Goal: Find specific page/section: Find specific page/section

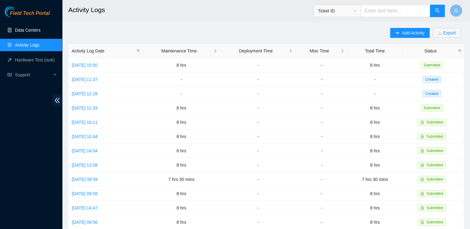
click at [30, 28] on link "Data Centers" at bounding box center [27, 30] width 25 height 5
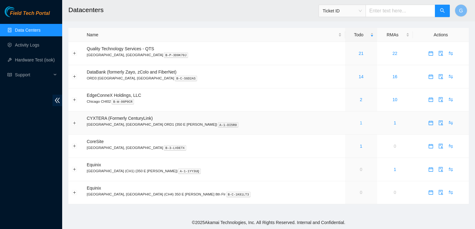
click at [360, 122] on link "1" at bounding box center [361, 123] width 2 height 5
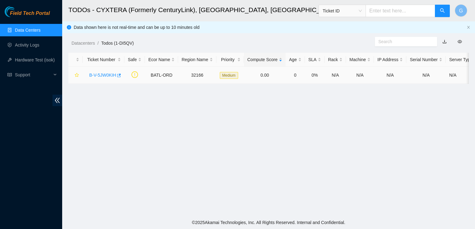
click at [108, 75] on link "B-V-5JW0KIH" at bounding box center [102, 75] width 27 height 5
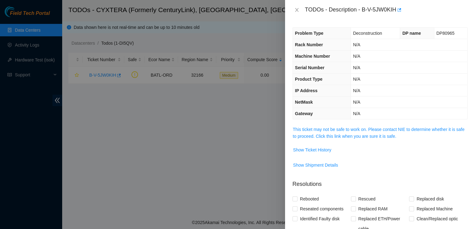
click at [339, 132] on span "This ticket may not be safe to work on. Please contact NIE to determine whether…" at bounding box center [380, 133] width 174 height 14
click at [335, 135] on link "This ticket may not be safe to work on. Please contact NIE to determine whether…" at bounding box center [379, 133] width 172 height 12
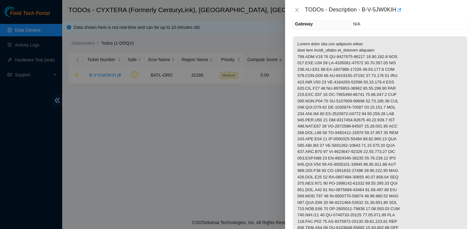
scroll to position [62, 0]
